Goal: Use online tool/utility: Utilize a website feature to perform a specific function

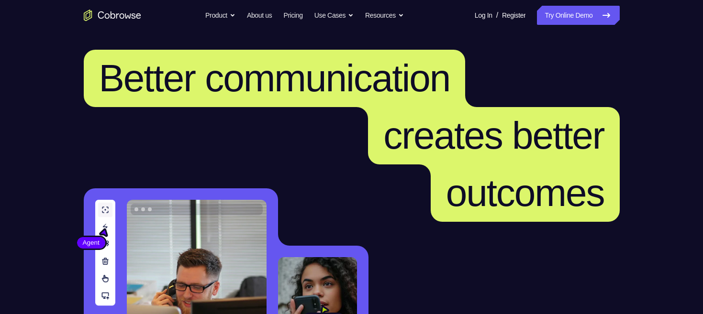
click at [549, 19] on link "Try Online Demo" at bounding box center [578, 15] width 82 height 19
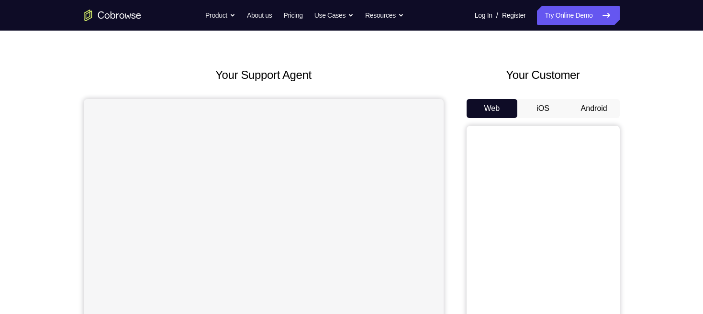
scroll to position [52, 0]
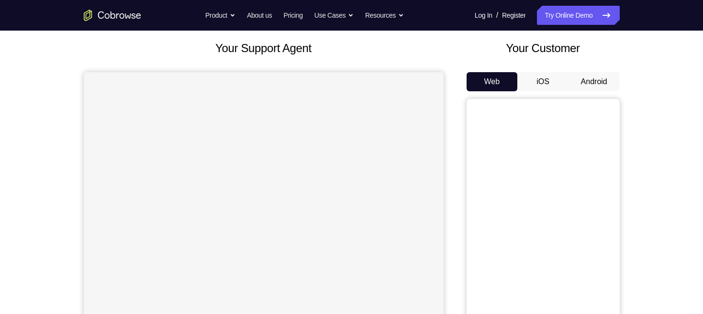
click at [600, 81] on button "Android" at bounding box center [593, 81] width 51 height 19
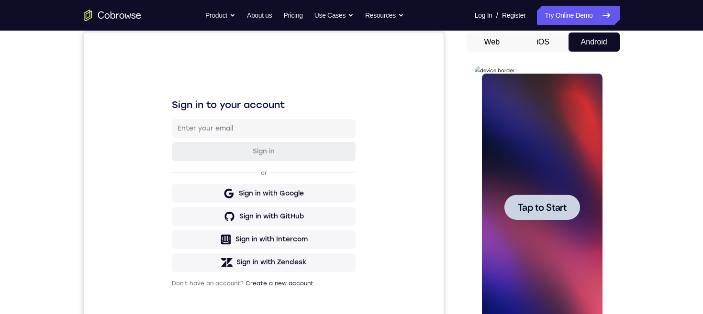
scroll to position [0, 0]
click at [559, 214] on div at bounding box center [542, 207] width 76 height 25
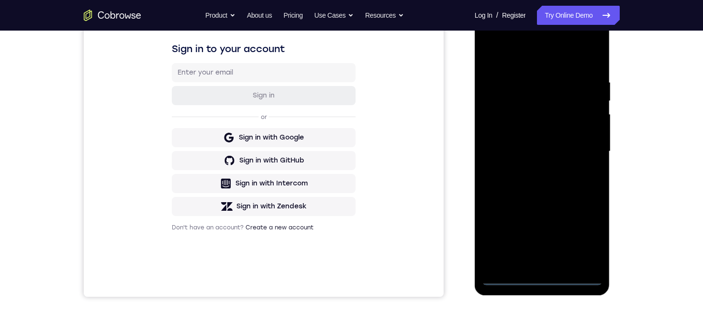
click at [547, 282] on div at bounding box center [542, 152] width 121 height 268
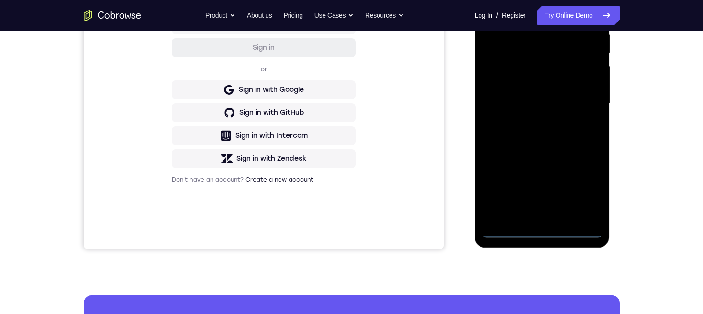
scroll to position [151, 0]
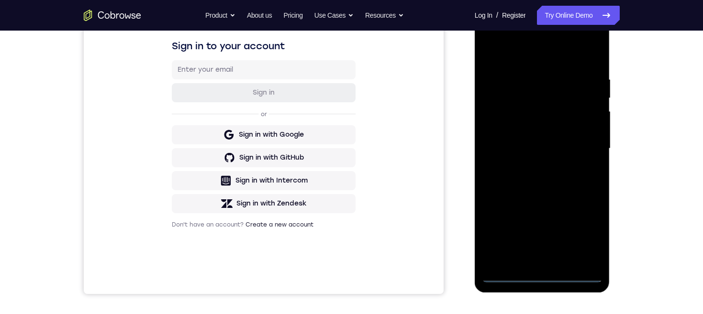
click at [501, 133] on div at bounding box center [542, 149] width 121 height 268
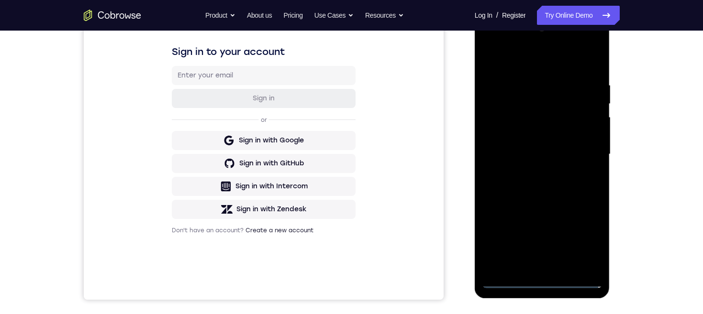
click at [571, 155] on div at bounding box center [542, 155] width 121 height 268
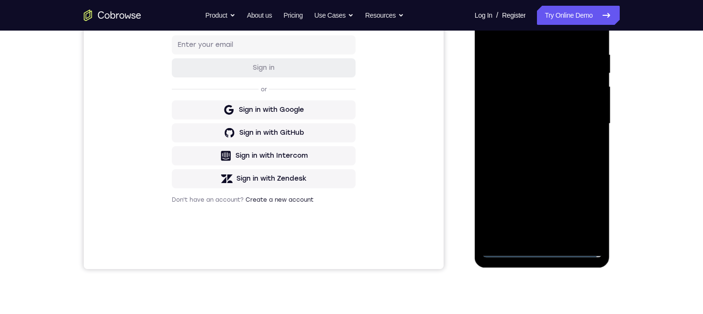
click at [553, 233] on div at bounding box center [542, 124] width 121 height 268
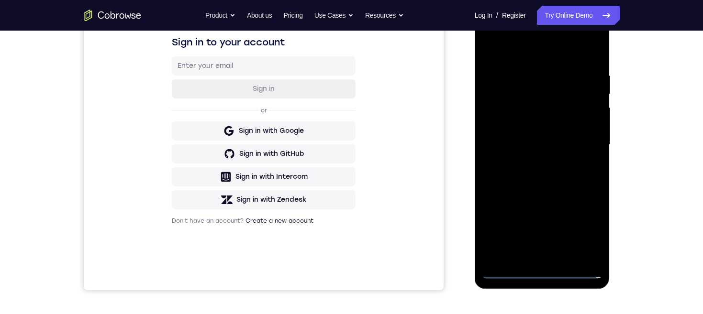
scroll to position [148, 0]
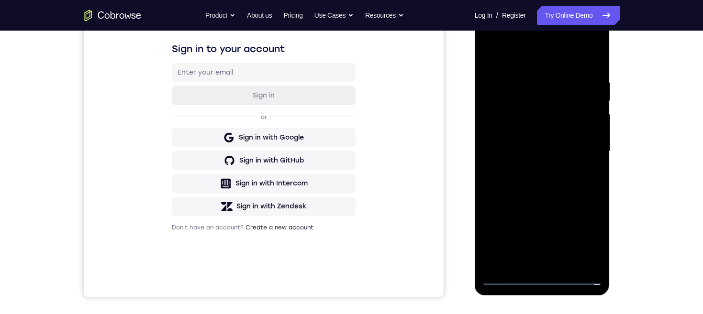
click at [539, 120] on div at bounding box center [542, 152] width 121 height 268
click at [556, 94] on div at bounding box center [542, 152] width 121 height 268
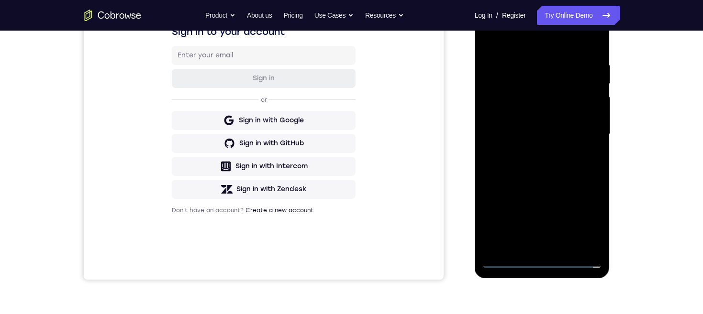
scroll to position [148, 0]
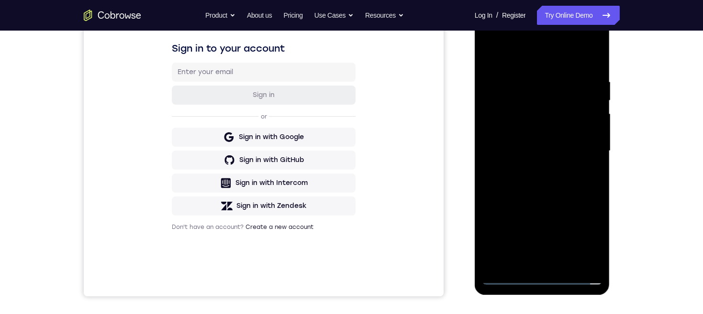
click at [528, 121] on div at bounding box center [542, 151] width 121 height 268
click at [586, 263] on div at bounding box center [542, 151] width 121 height 268
click at [565, 261] on div at bounding box center [542, 151] width 121 height 268
click at [587, 144] on div at bounding box center [542, 151] width 121 height 268
click at [561, 128] on div at bounding box center [542, 151] width 121 height 268
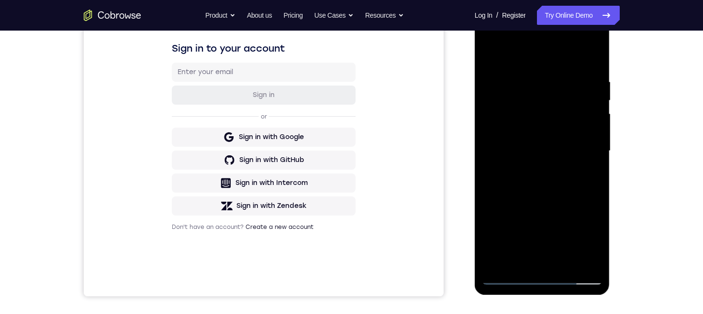
scroll to position [133, 0]
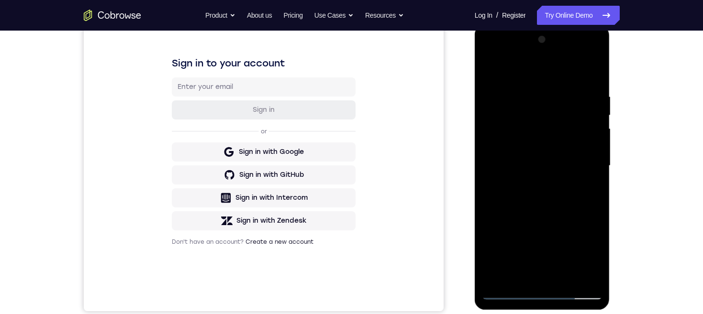
click at [495, 58] on div at bounding box center [542, 166] width 121 height 268
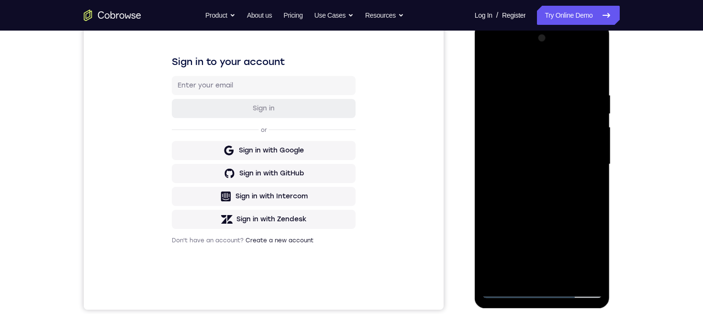
scroll to position [174, 0]
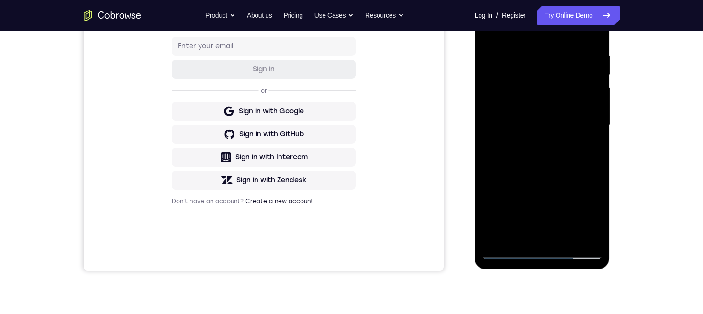
click at [541, 251] on div at bounding box center [542, 125] width 121 height 268
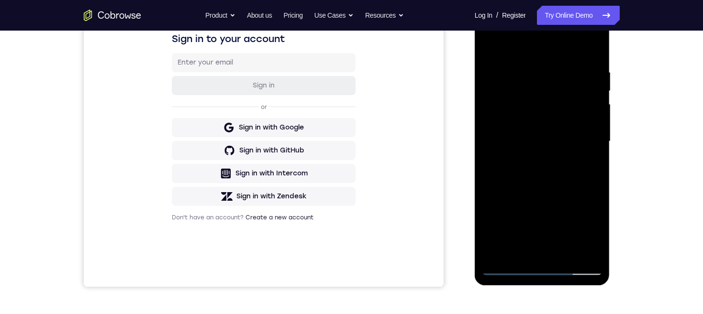
scroll to position [176, 0]
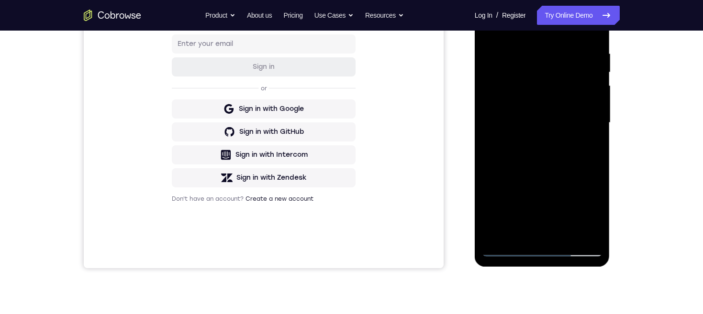
click at [585, 208] on div at bounding box center [542, 123] width 121 height 268
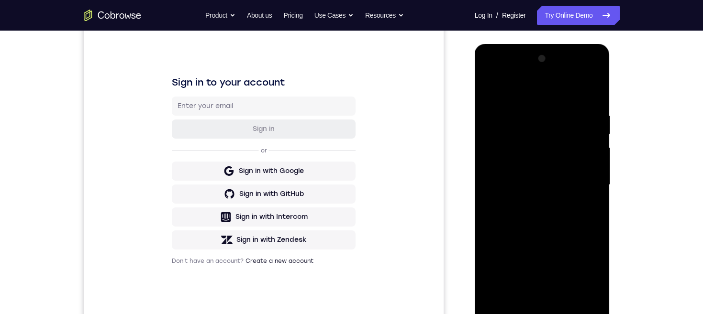
click at [547, 92] on div at bounding box center [542, 185] width 121 height 268
click at [582, 187] on div at bounding box center [542, 185] width 121 height 268
click at [529, 296] on div at bounding box center [542, 185] width 121 height 268
click at [532, 171] on div at bounding box center [542, 185] width 121 height 268
click at [548, 163] on div at bounding box center [542, 185] width 121 height 268
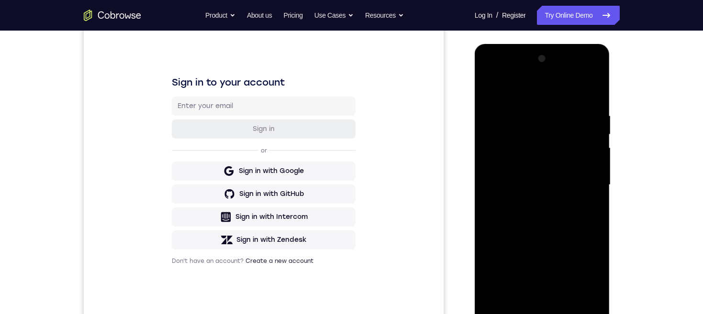
click at [569, 181] on div at bounding box center [542, 185] width 121 height 268
click at [571, 216] on div at bounding box center [542, 185] width 121 height 268
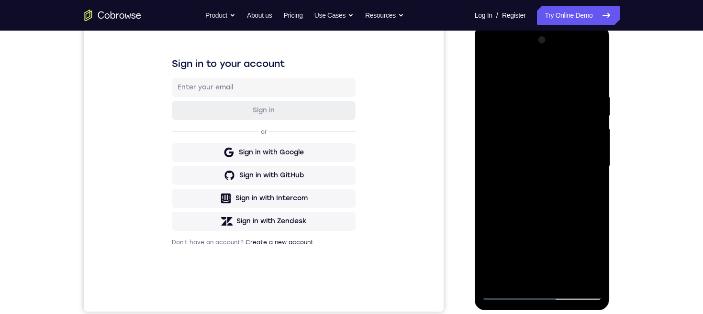
click at [585, 72] on div at bounding box center [542, 167] width 121 height 268
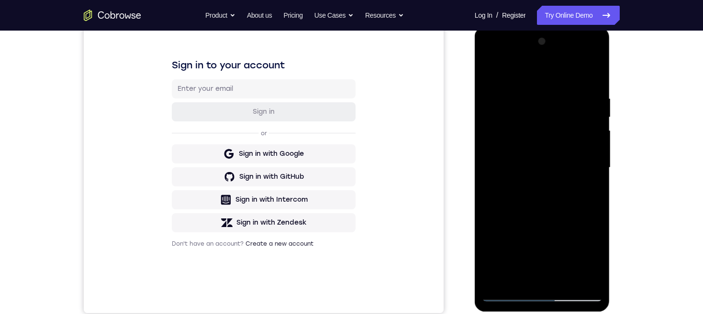
click at [562, 197] on div at bounding box center [542, 168] width 121 height 268
click at [576, 193] on div at bounding box center [542, 168] width 121 height 268
click at [568, 200] on div at bounding box center [542, 168] width 121 height 268
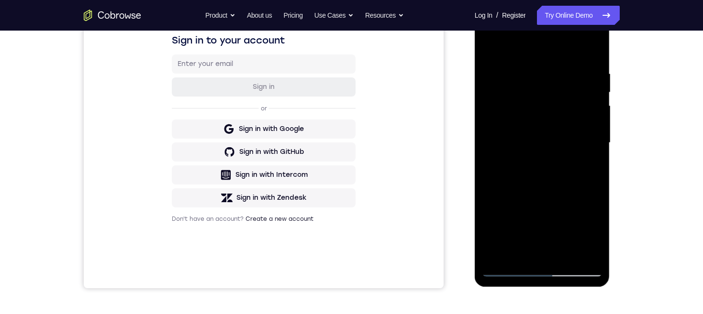
scroll to position [157, 0]
click at [569, 173] on div at bounding box center [542, 143] width 121 height 268
click at [552, 189] on div at bounding box center [542, 143] width 121 height 268
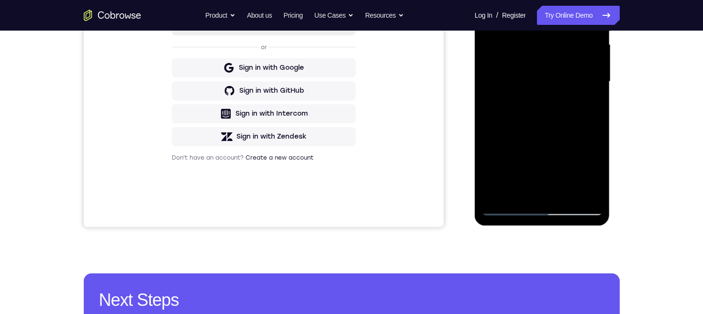
scroll to position [151, 0]
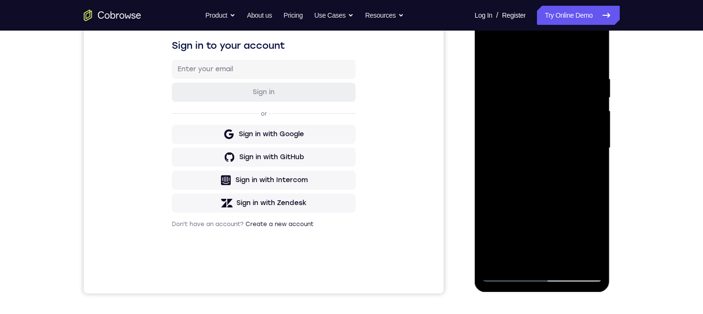
click at [573, 104] on div at bounding box center [542, 148] width 121 height 268
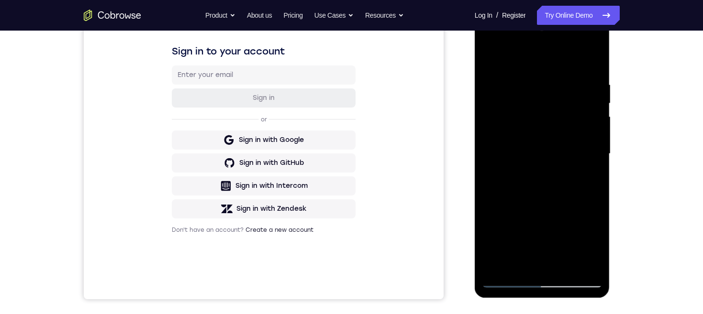
scroll to position [156, 0]
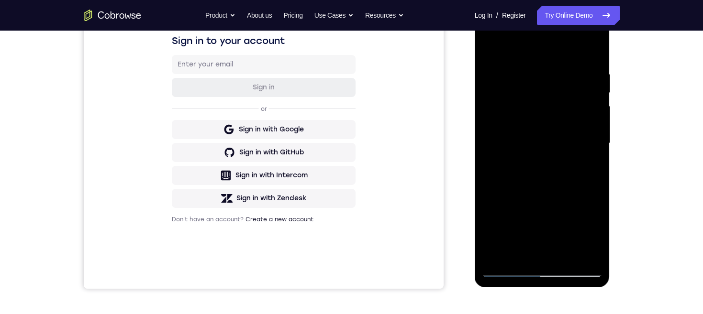
click at [552, 158] on div at bounding box center [542, 144] width 121 height 268
click at [565, 134] on div at bounding box center [542, 144] width 121 height 268
click at [576, 268] on div at bounding box center [542, 144] width 121 height 268
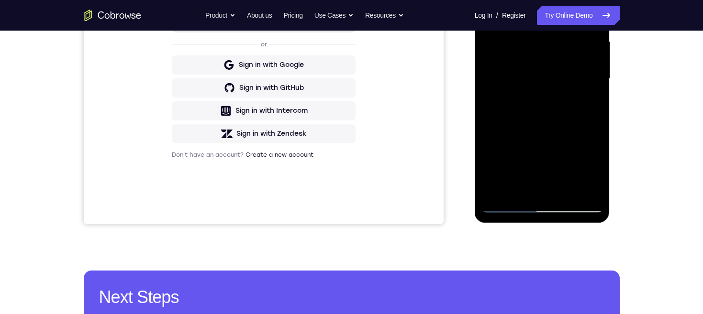
scroll to position [186, 0]
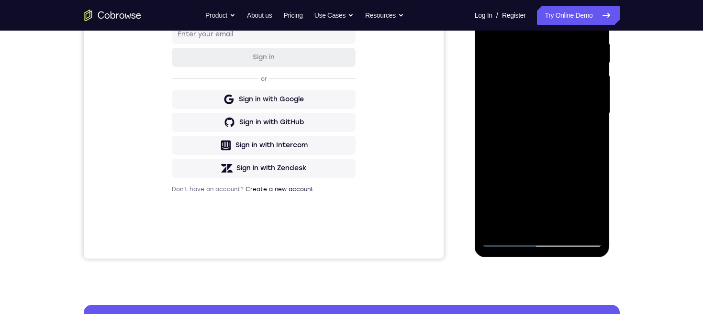
click at [560, 114] on div at bounding box center [542, 113] width 121 height 268
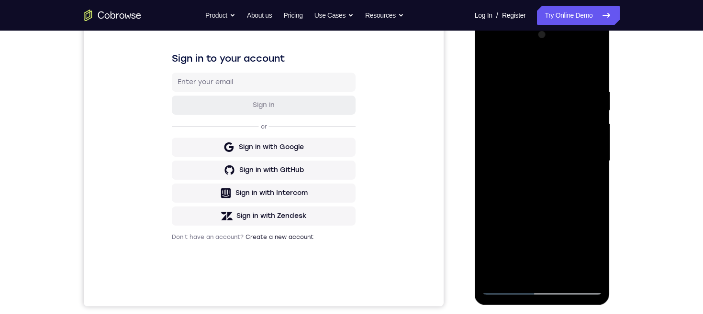
scroll to position [140, 0]
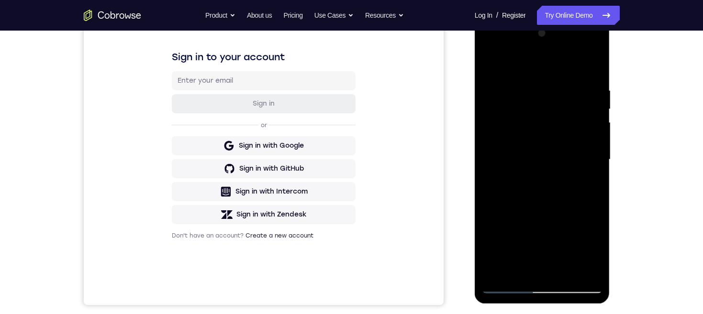
click at [557, 106] on div at bounding box center [542, 160] width 121 height 268
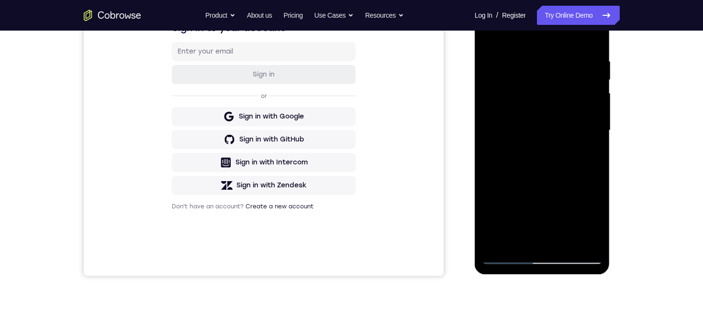
scroll to position [181, 0]
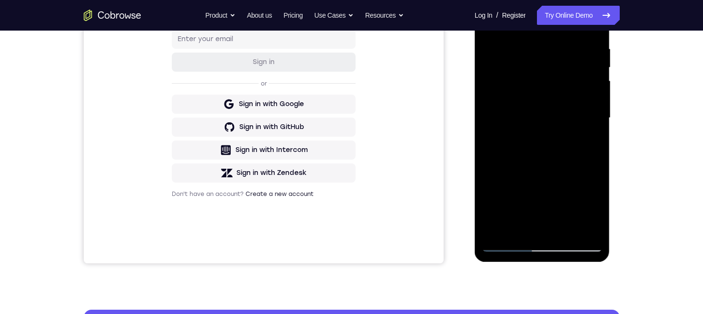
click at [562, 156] on div at bounding box center [542, 118] width 121 height 268
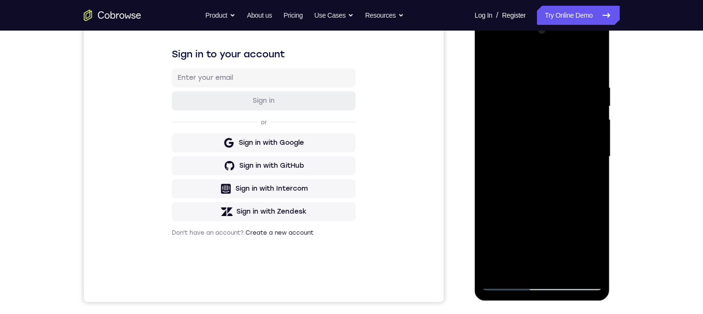
click at [494, 130] on div at bounding box center [542, 157] width 121 height 268
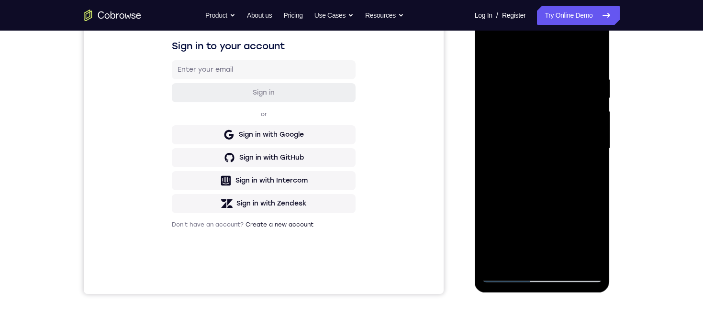
scroll to position [171, 0]
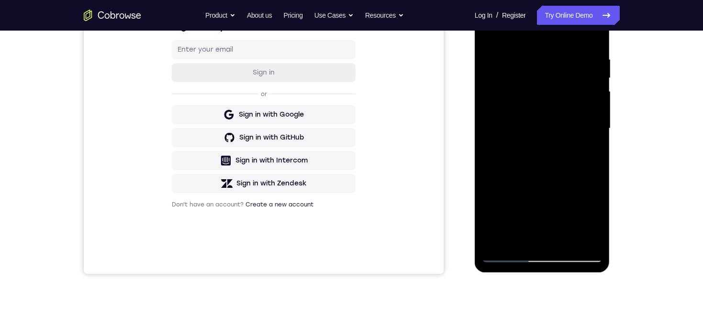
click at [490, 18] on div at bounding box center [542, 129] width 121 height 268
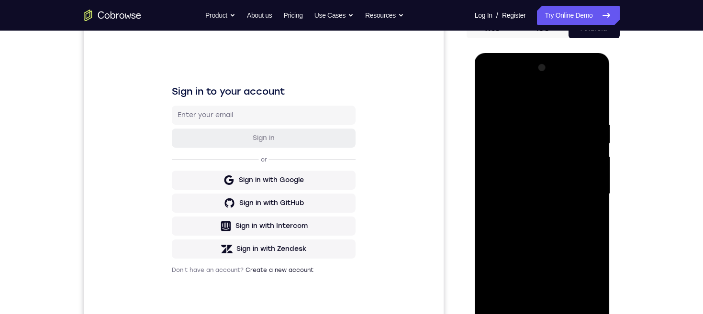
click at [556, 138] on div at bounding box center [542, 194] width 121 height 268
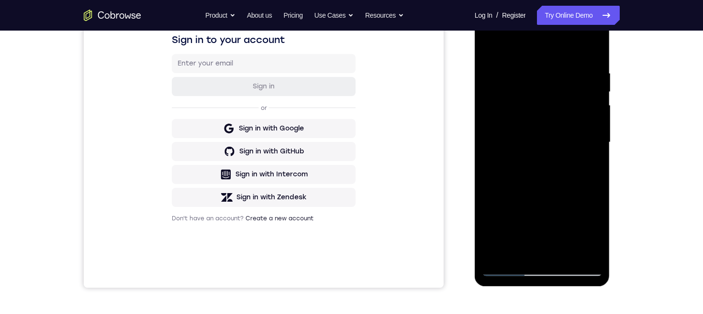
click at [583, 167] on div at bounding box center [542, 143] width 121 height 268
click at [508, 134] on div at bounding box center [542, 143] width 121 height 268
click at [490, 50] on div at bounding box center [542, 143] width 121 height 268
click at [490, 31] on div at bounding box center [542, 143] width 121 height 268
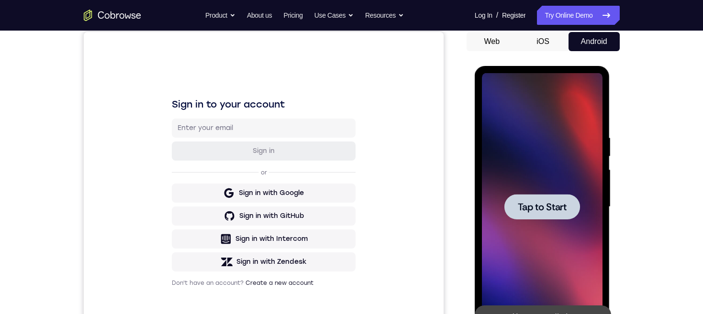
scroll to position [121, 0]
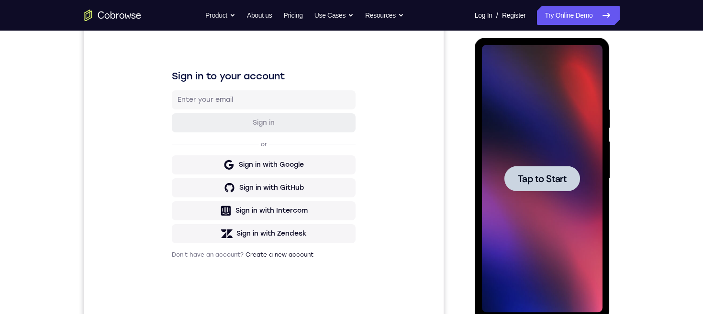
click at [533, 174] on span "Tap to Start" at bounding box center [541, 179] width 49 height 10
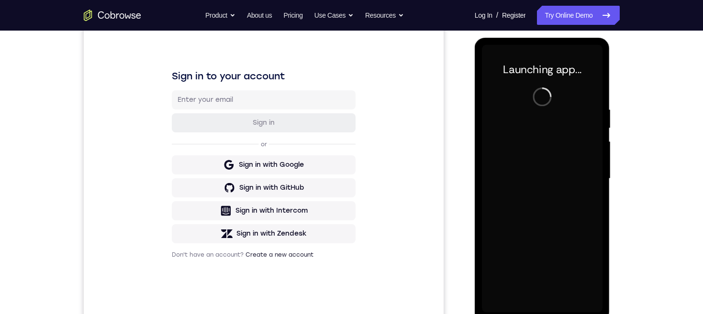
scroll to position [169, 0]
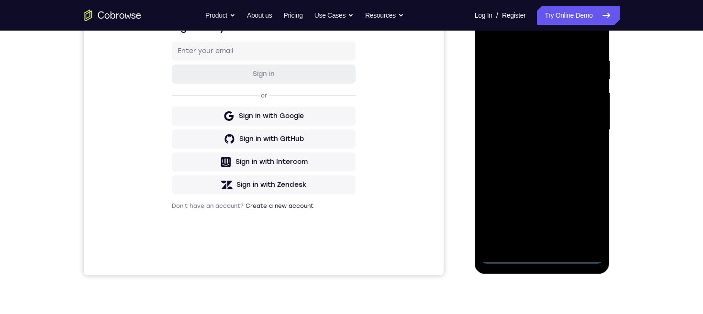
click at [541, 256] on div at bounding box center [542, 130] width 121 height 268
click at [583, 217] on div at bounding box center [542, 130] width 121 height 268
click at [546, 37] on div at bounding box center [542, 130] width 121 height 268
click at [581, 126] on div at bounding box center [542, 130] width 121 height 268
click at [528, 243] on div at bounding box center [542, 130] width 121 height 268
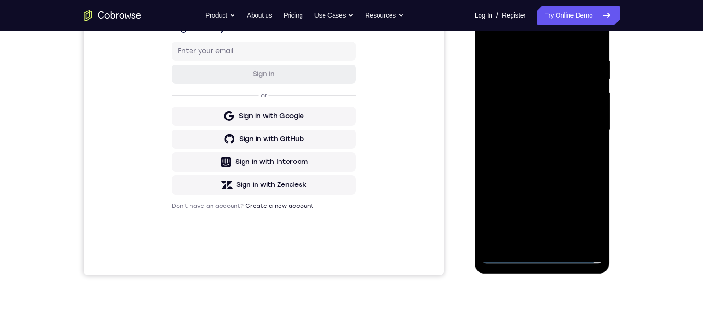
click at [557, 119] on div at bounding box center [542, 130] width 121 height 268
click at [536, 111] on div at bounding box center [542, 130] width 121 height 268
click at [550, 130] on div at bounding box center [542, 130] width 121 height 268
click at [543, 155] on div at bounding box center [542, 130] width 121 height 268
click at [546, 143] on div at bounding box center [542, 130] width 121 height 268
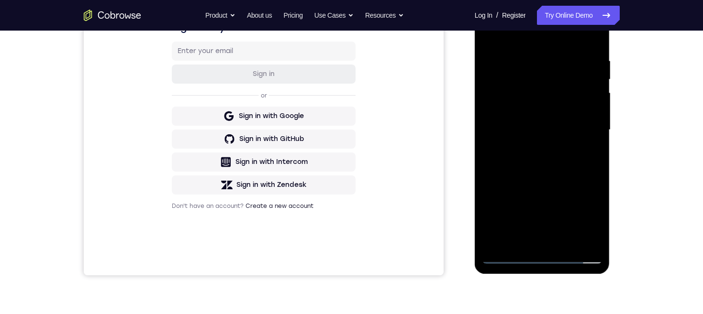
click at [538, 131] on div at bounding box center [542, 130] width 121 height 268
click at [533, 164] on div at bounding box center [542, 130] width 121 height 268
click at [535, 162] on div at bounding box center [542, 130] width 121 height 268
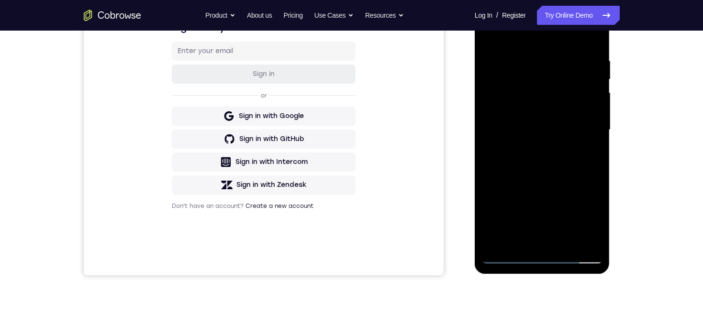
click at [535, 162] on div at bounding box center [542, 130] width 121 height 268
click at [559, 159] on div at bounding box center [542, 130] width 121 height 268
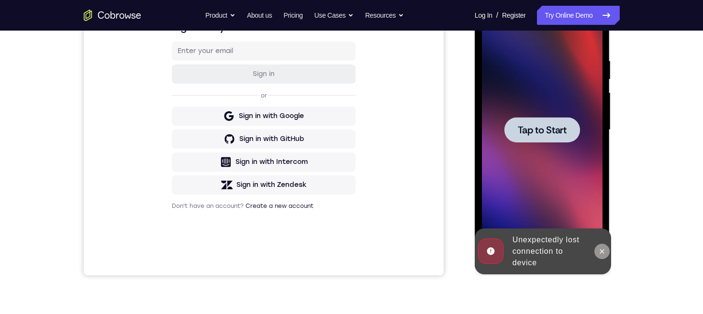
click at [601, 248] on icon at bounding box center [602, 252] width 8 height 8
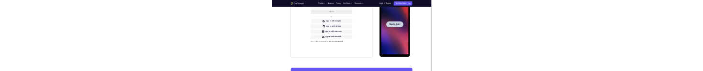
scroll to position [0, 0]
